Goal: Transaction & Acquisition: Purchase product/service

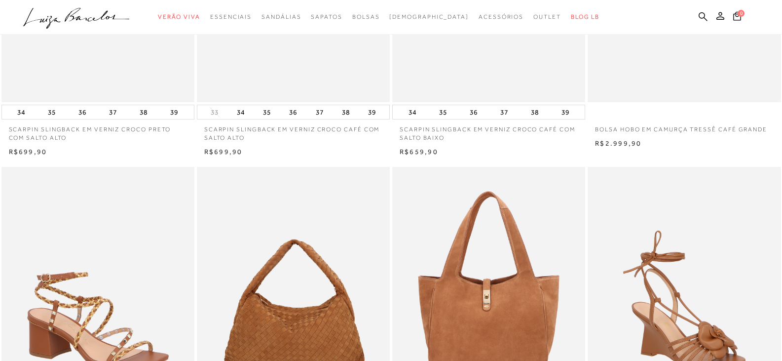
scroll to position [99, 0]
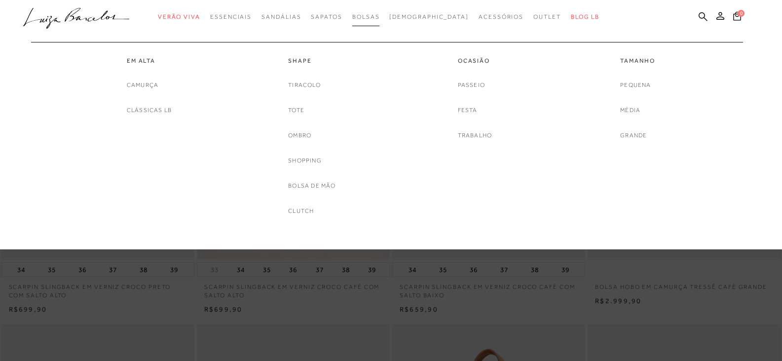
click at [380, 17] on span "Bolsas" at bounding box center [366, 16] width 28 height 7
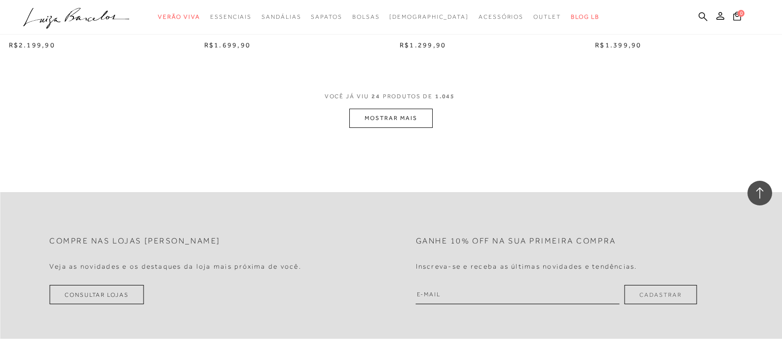
scroll to position [2172, 0]
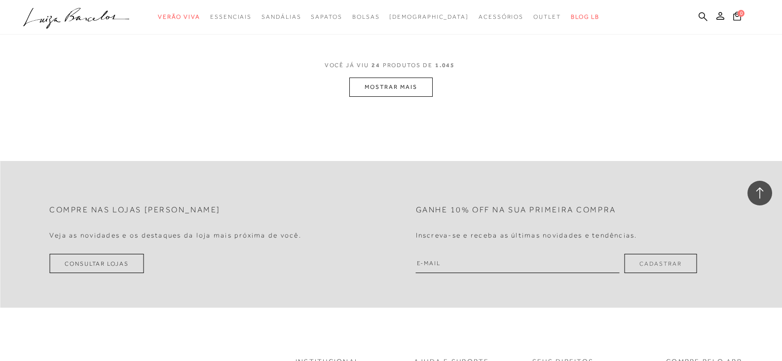
click at [369, 92] on button "MOSTRAR MAIS" at bounding box center [391, 87] width 83 height 19
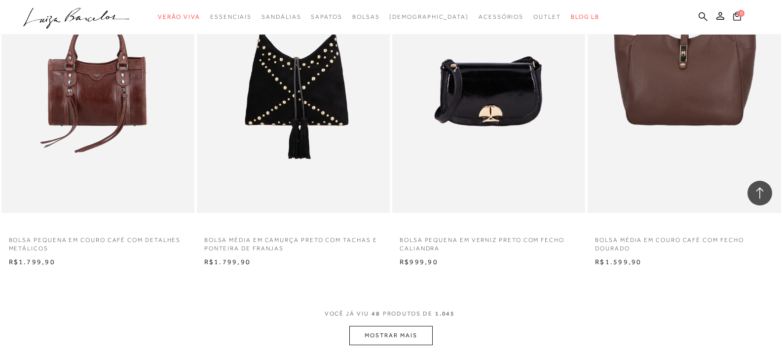
scroll to position [4196, 0]
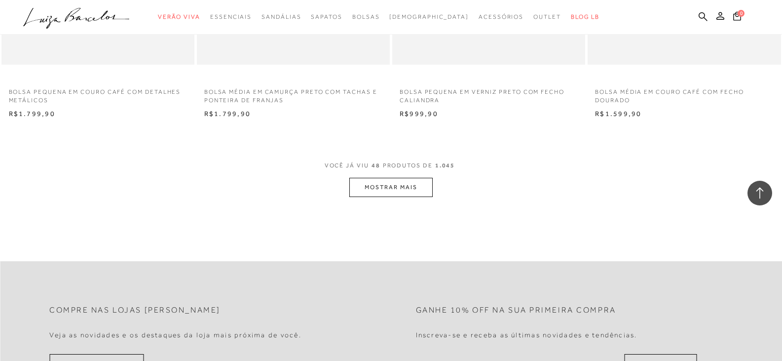
click at [389, 182] on button "MOSTRAR MAIS" at bounding box center [391, 187] width 83 height 19
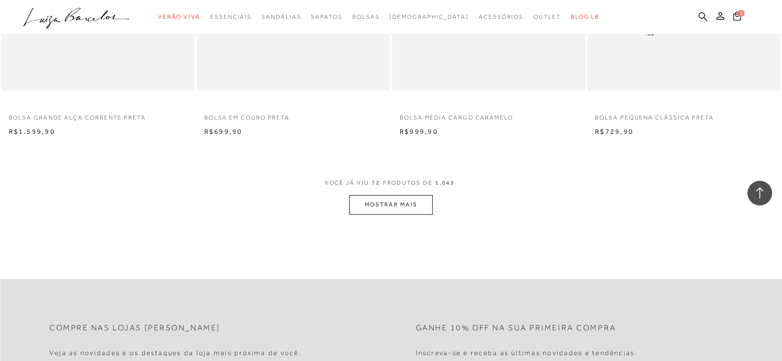
scroll to position [6319, 0]
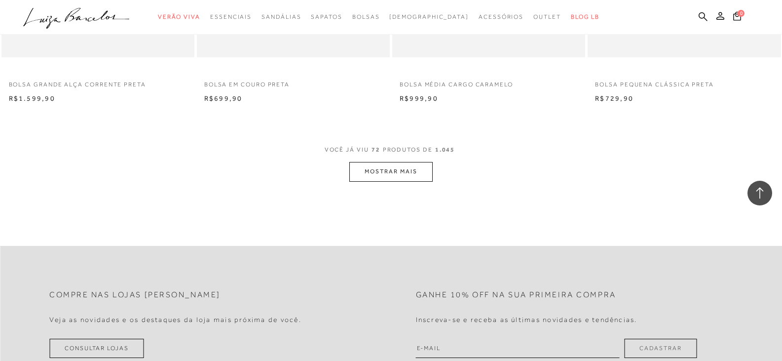
click at [380, 169] on button "MOSTRAR MAIS" at bounding box center [391, 171] width 83 height 19
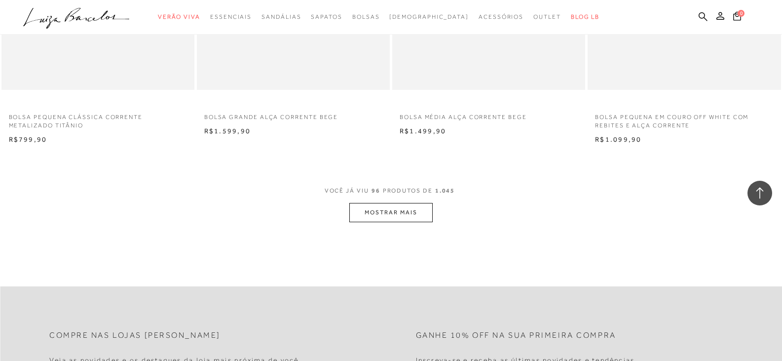
scroll to position [8491, 0]
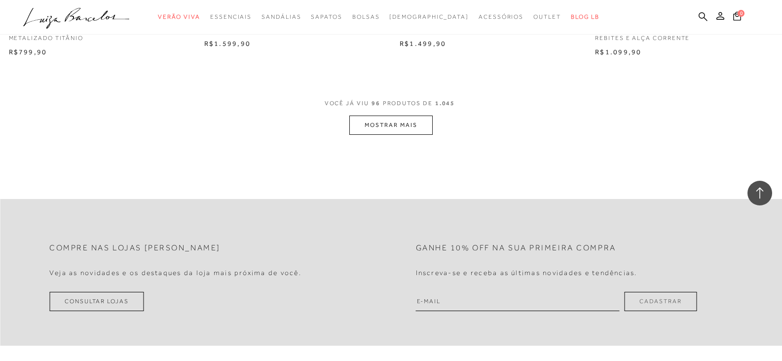
click at [415, 117] on button "MOSTRAR MAIS" at bounding box center [391, 125] width 83 height 19
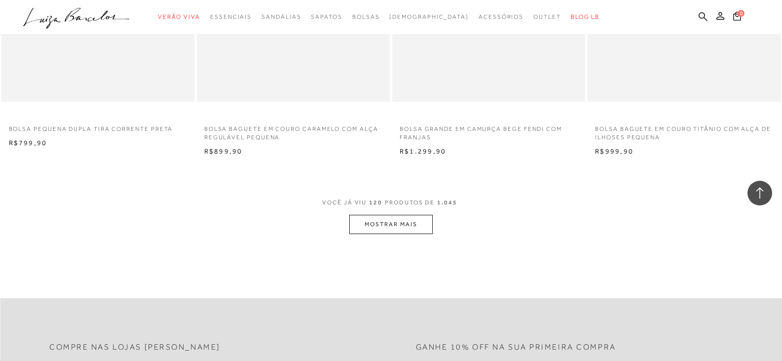
scroll to position [10515, 0]
click at [361, 232] on button "MOSTRAR MAIS" at bounding box center [391, 224] width 83 height 19
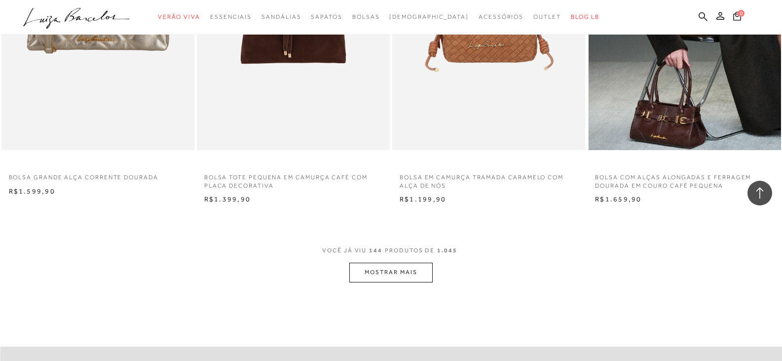
scroll to position [12737, 0]
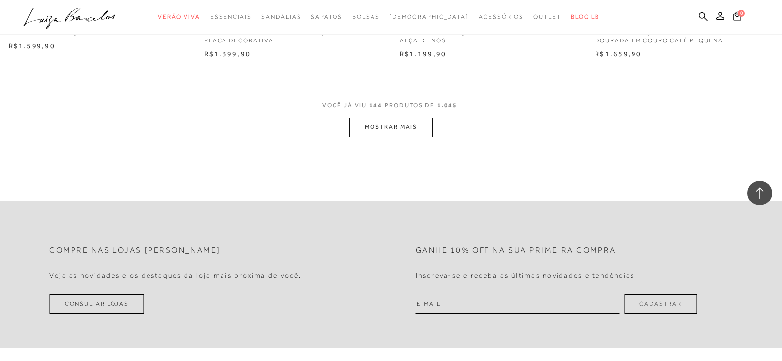
click at [383, 123] on button "MOSTRAR MAIS" at bounding box center [391, 126] width 83 height 19
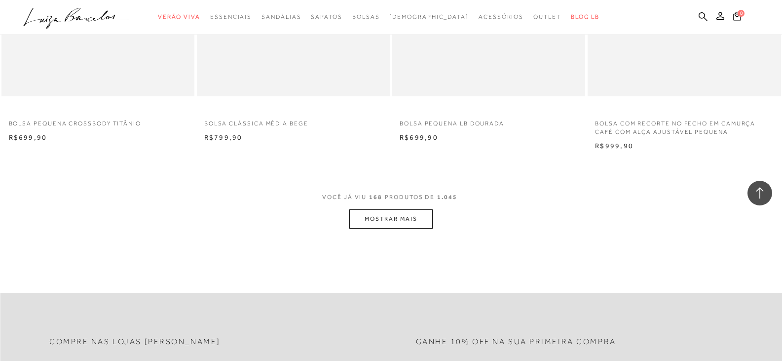
scroll to position [14810, 0]
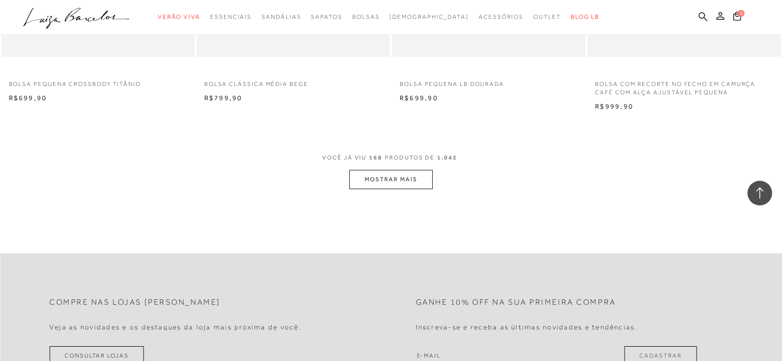
click at [425, 189] on button "MOSTRAR MAIS" at bounding box center [391, 179] width 83 height 19
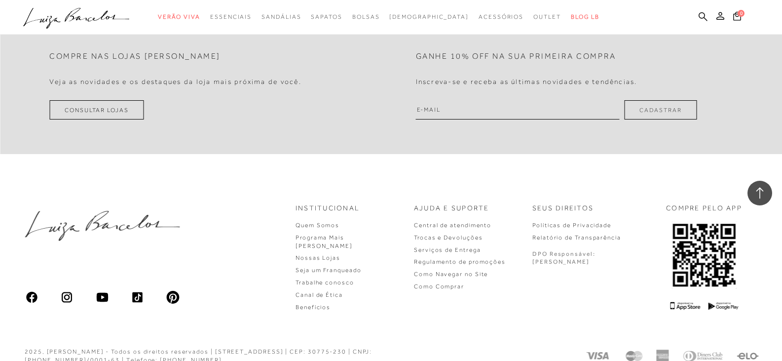
scroll to position [16982, 0]
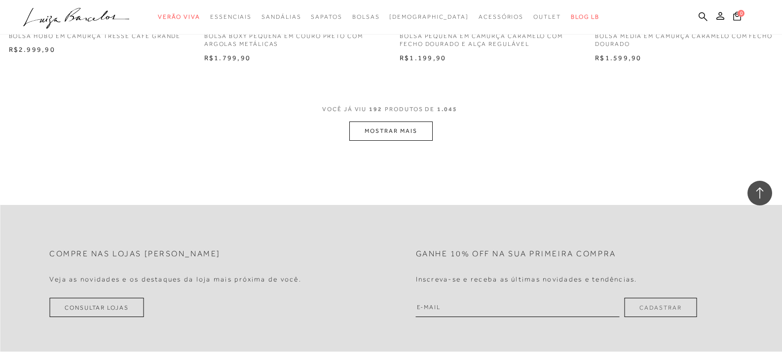
click at [406, 141] on button "MOSTRAR MAIS" at bounding box center [391, 130] width 83 height 19
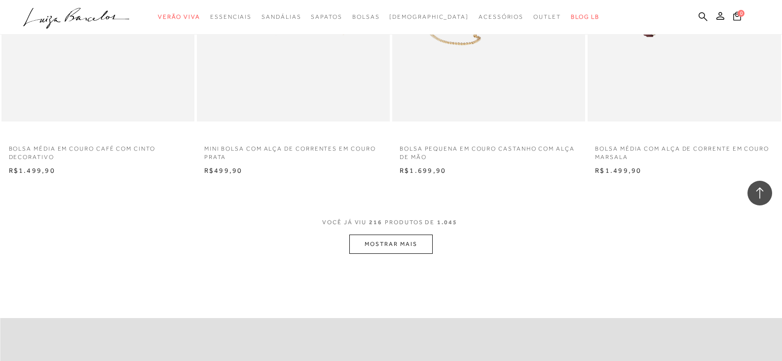
scroll to position [19006, 0]
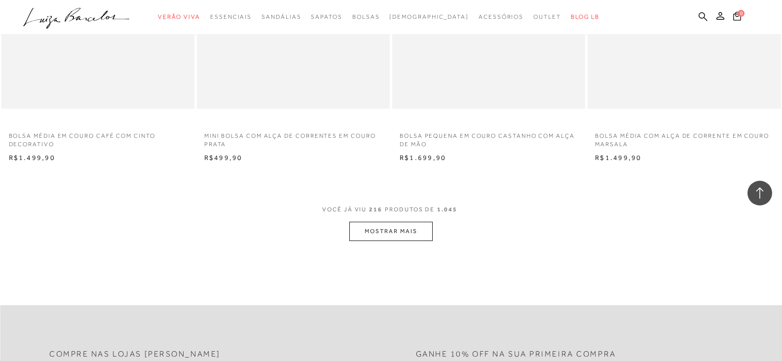
click at [396, 241] on button "MOSTRAR MAIS" at bounding box center [391, 231] width 83 height 19
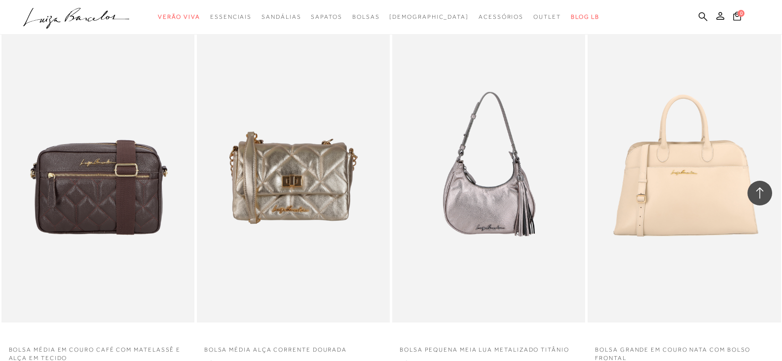
scroll to position [20586, 0]
